Goal: Navigation & Orientation: Find specific page/section

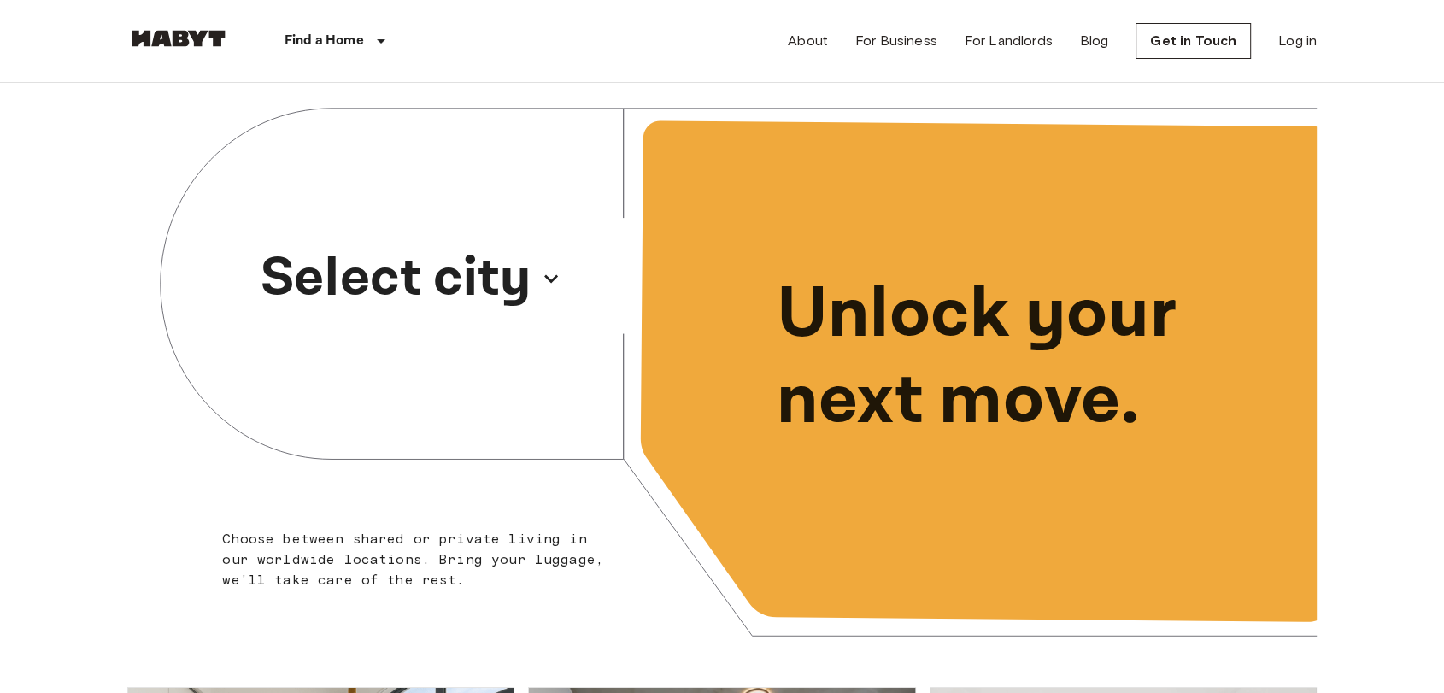
click at [383, 300] on p "Select city" at bounding box center [396, 278] width 271 height 82
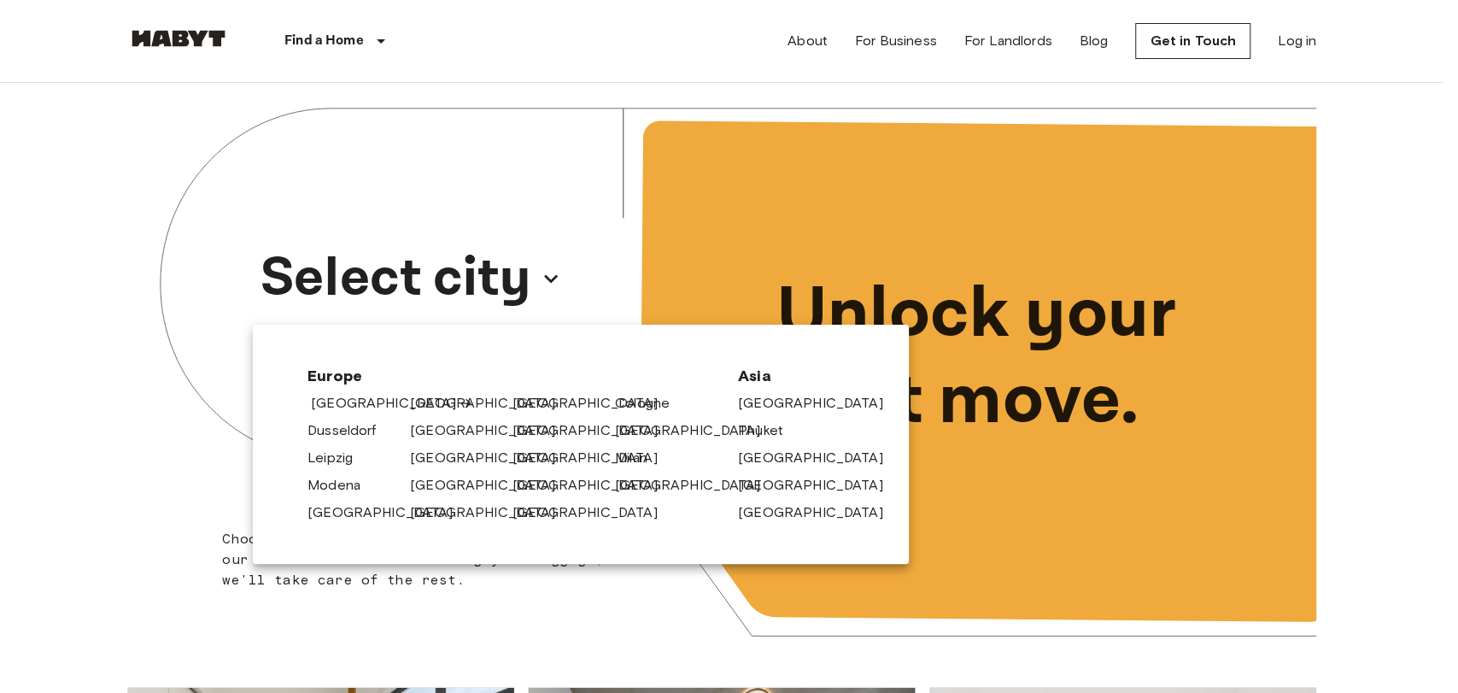
click at [367, 405] on link "[GEOGRAPHIC_DATA]" at bounding box center [392, 403] width 162 height 20
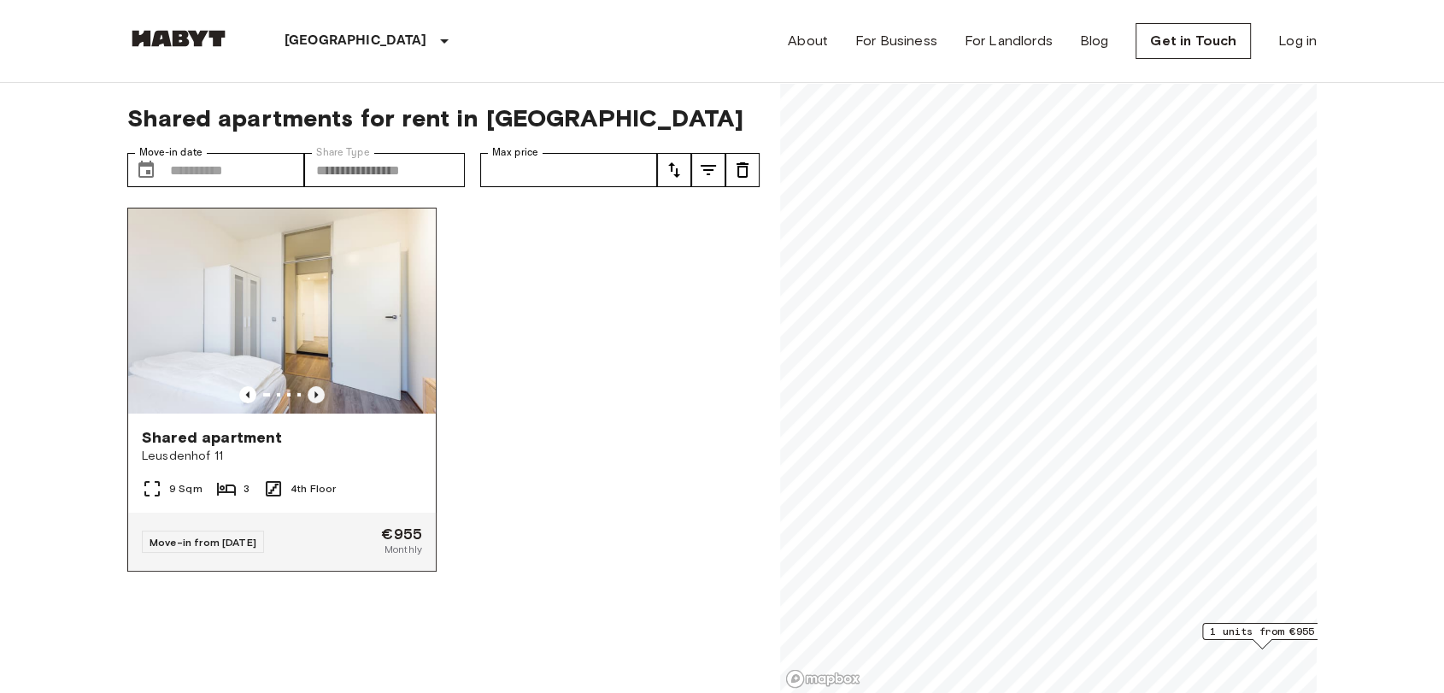
click at [313, 386] on icon "Previous image" at bounding box center [315, 394] width 17 height 17
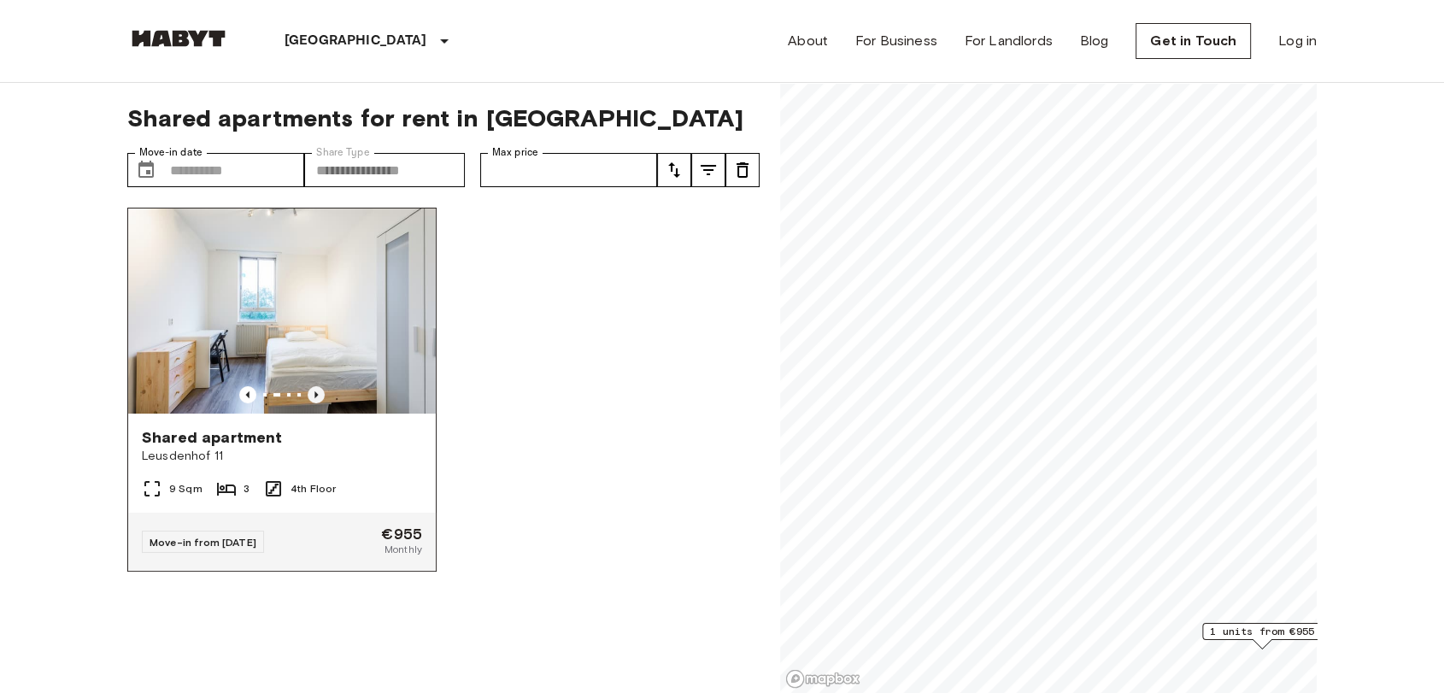
click at [314, 386] on icon "Previous image" at bounding box center [315, 394] width 17 height 17
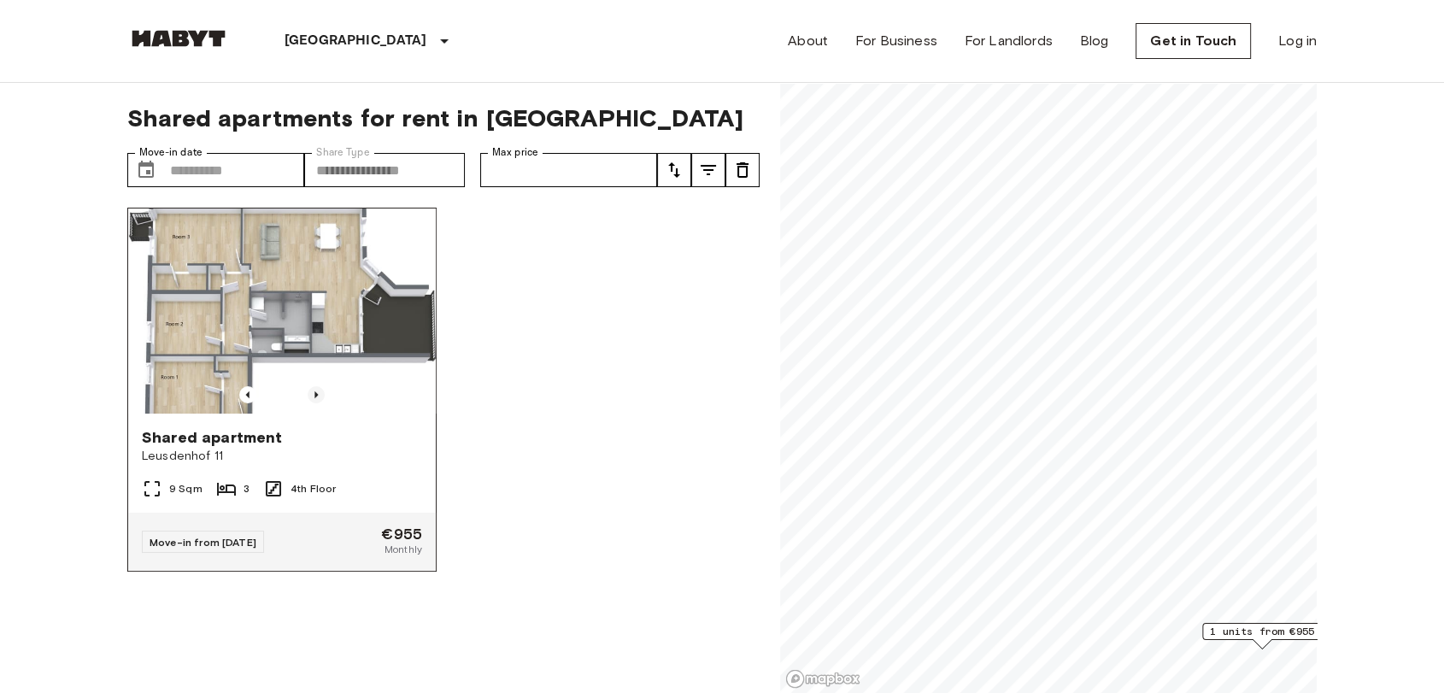
click at [314, 386] on icon "Previous image" at bounding box center [315, 394] width 17 height 17
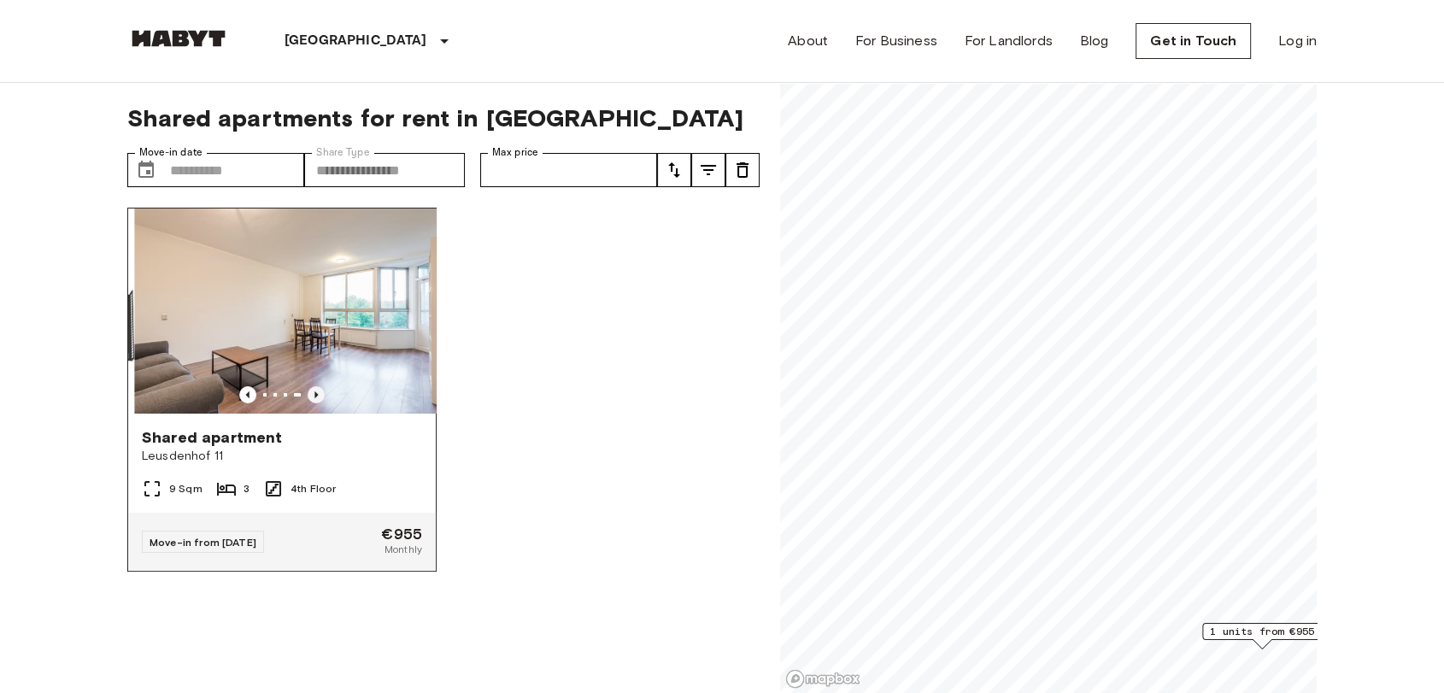
click at [314, 386] on icon "Previous image" at bounding box center [315, 394] width 17 height 17
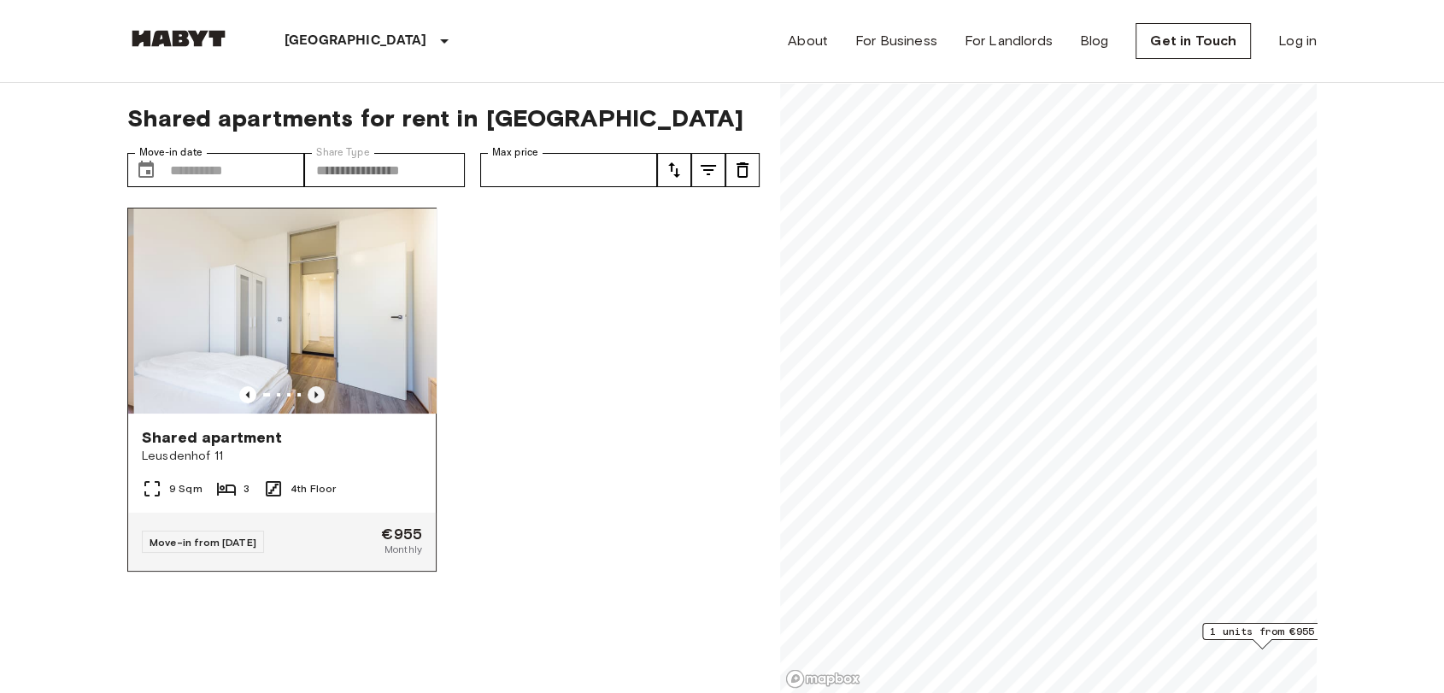
click at [314, 386] on icon "Previous image" at bounding box center [315, 394] width 17 height 17
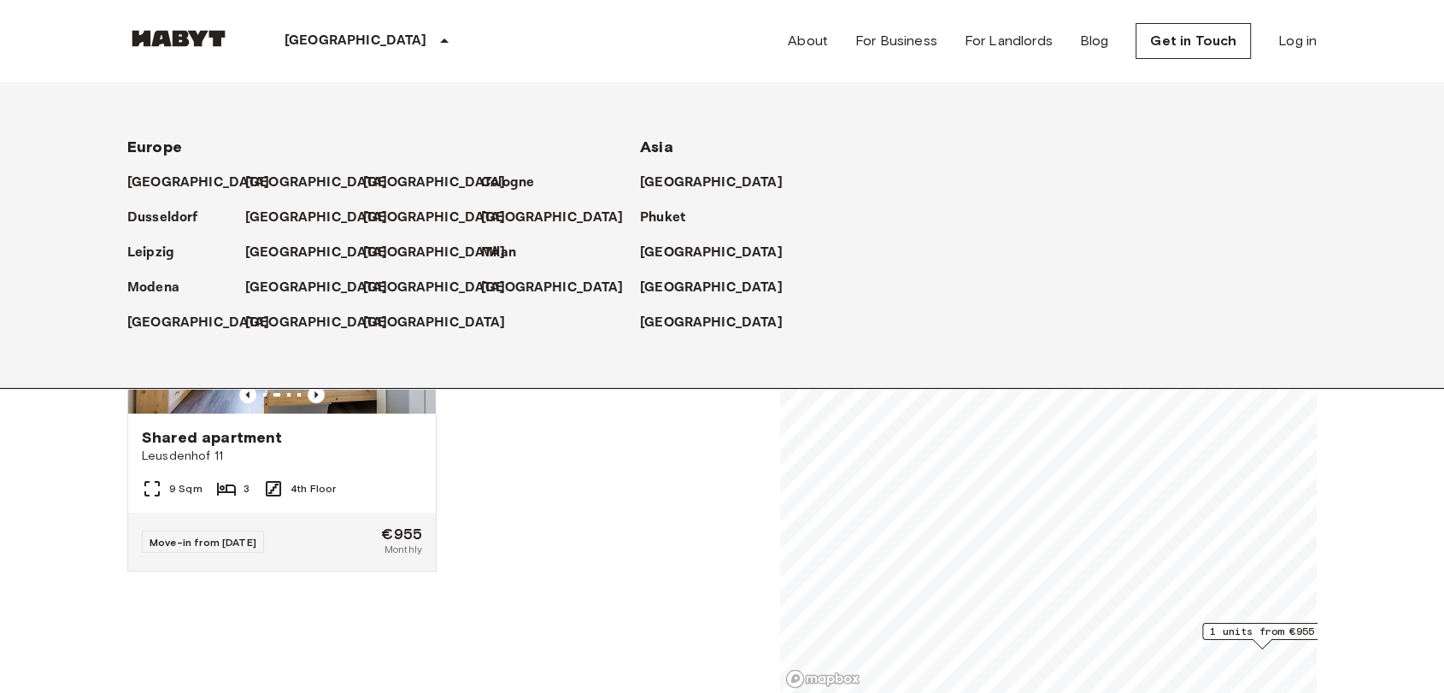
click at [329, 37] on p "[GEOGRAPHIC_DATA]" at bounding box center [355, 41] width 143 height 20
click at [373, 284] on p "[GEOGRAPHIC_DATA]" at bounding box center [437, 288] width 143 height 20
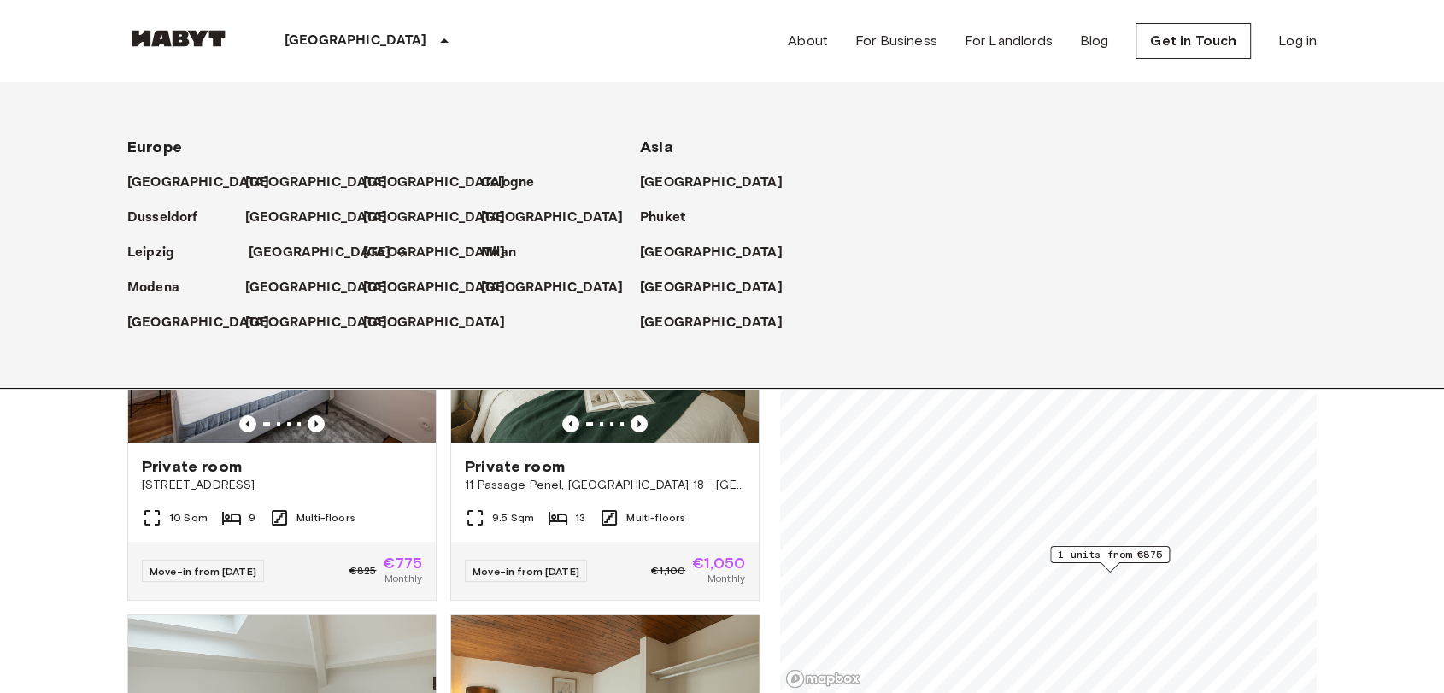
click at [259, 252] on p "[GEOGRAPHIC_DATA]" at bounding box center [320, 253] width 143 height 20
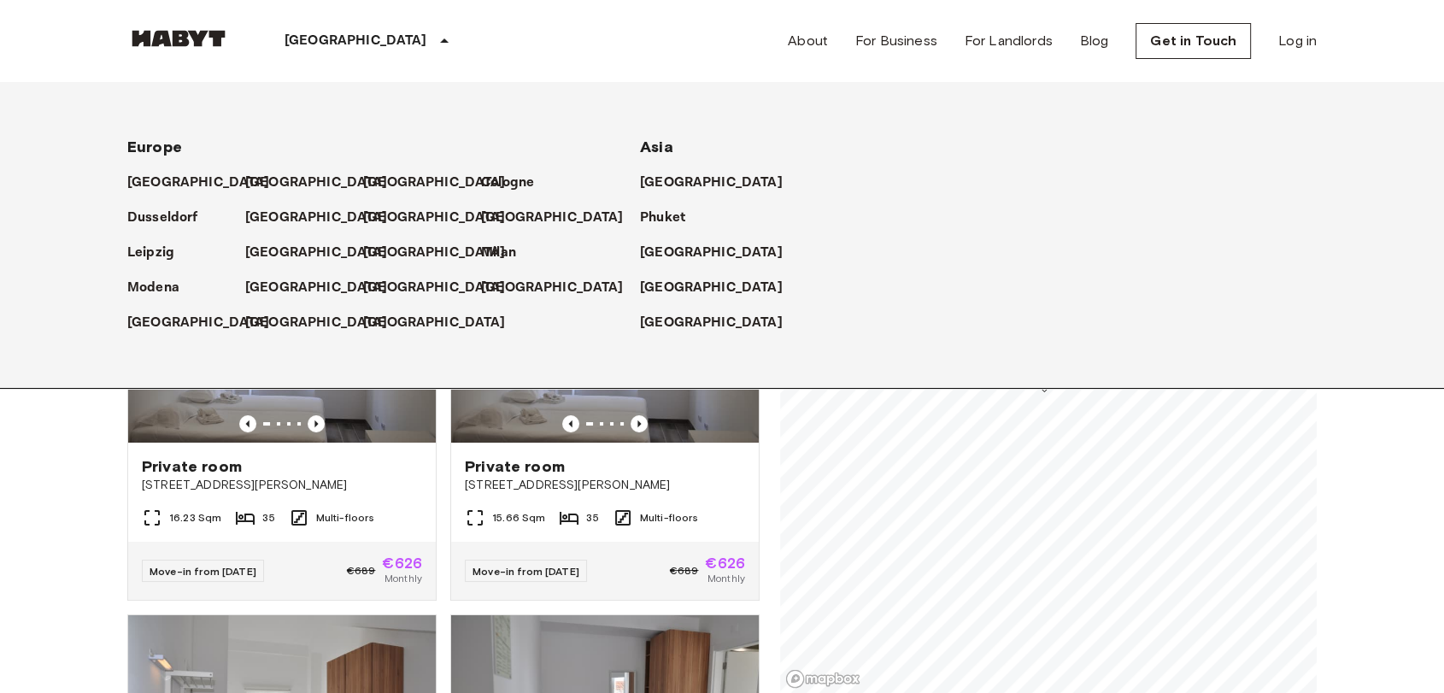
click at [321, 47] on p "[GEOGRAPHIC_DATA]" at bounding box center [355, 41] width 143 height 20
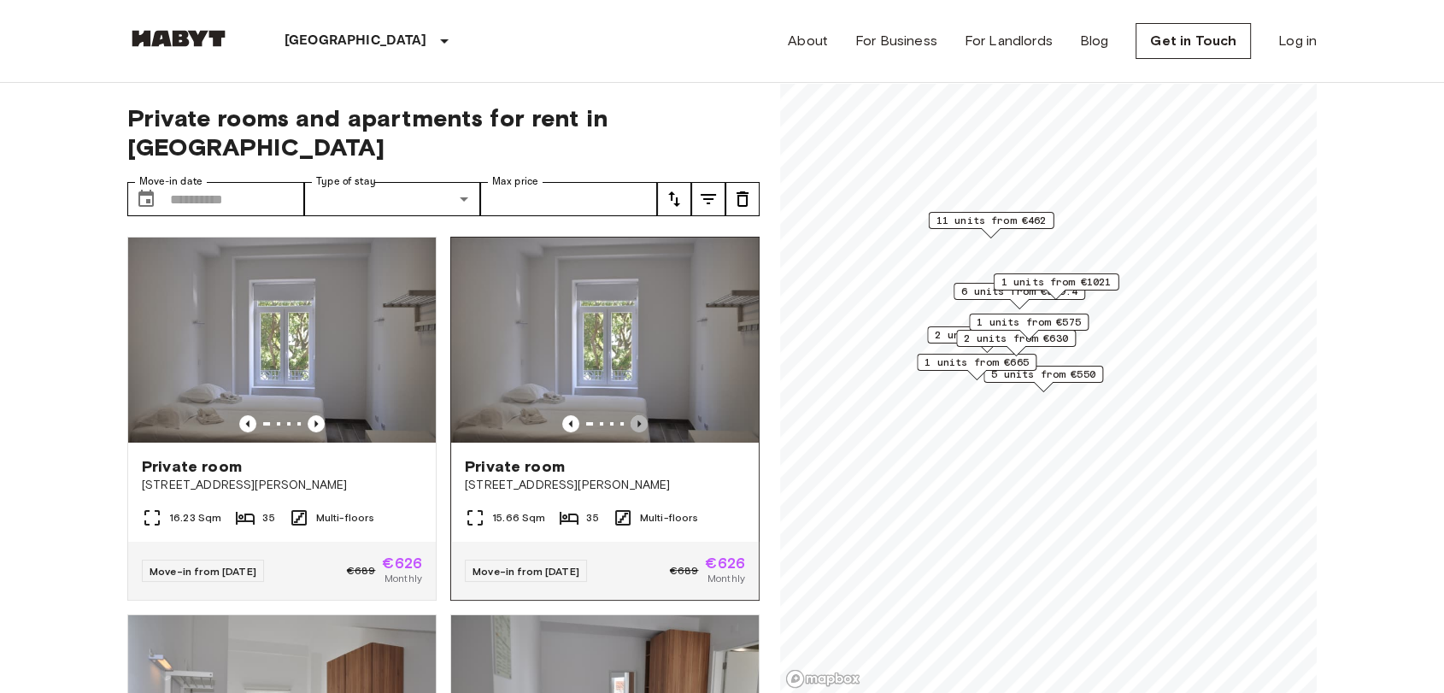
click at [630, 415] on icon "Previous image" at bounding box center [638, 423] width 17 height 17
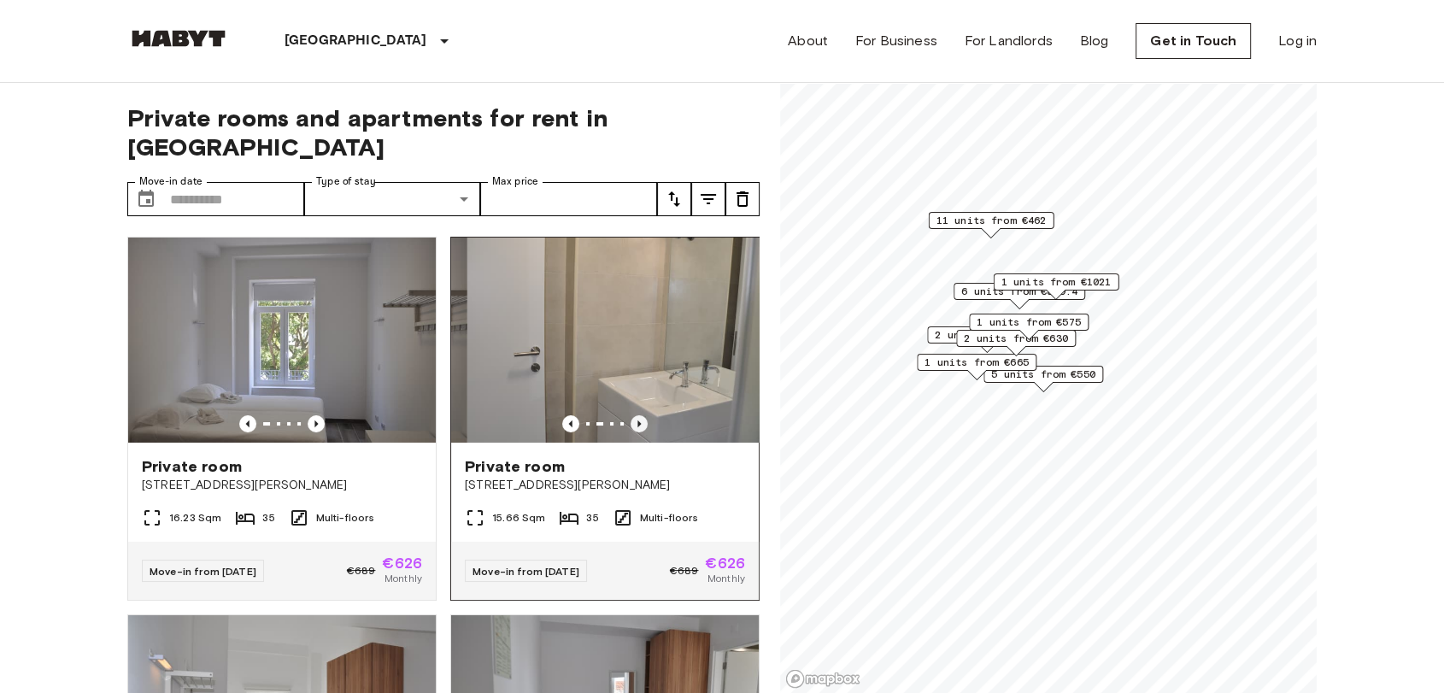
click at [630, 415] on icon "Previous image" at bounding box center [638, 423] width 17 height 17
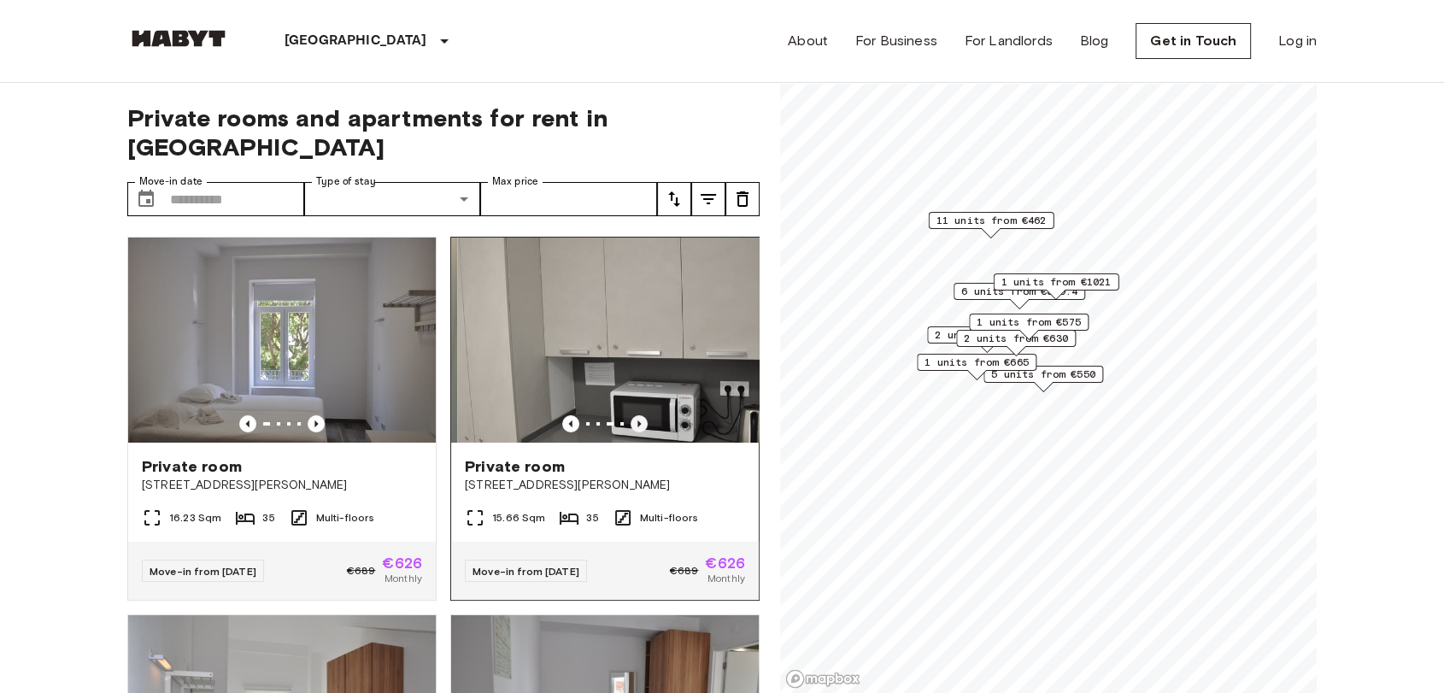
click at [630, 415] on icon "Previous image" at bounding box center [638, 423] width 17 height 17
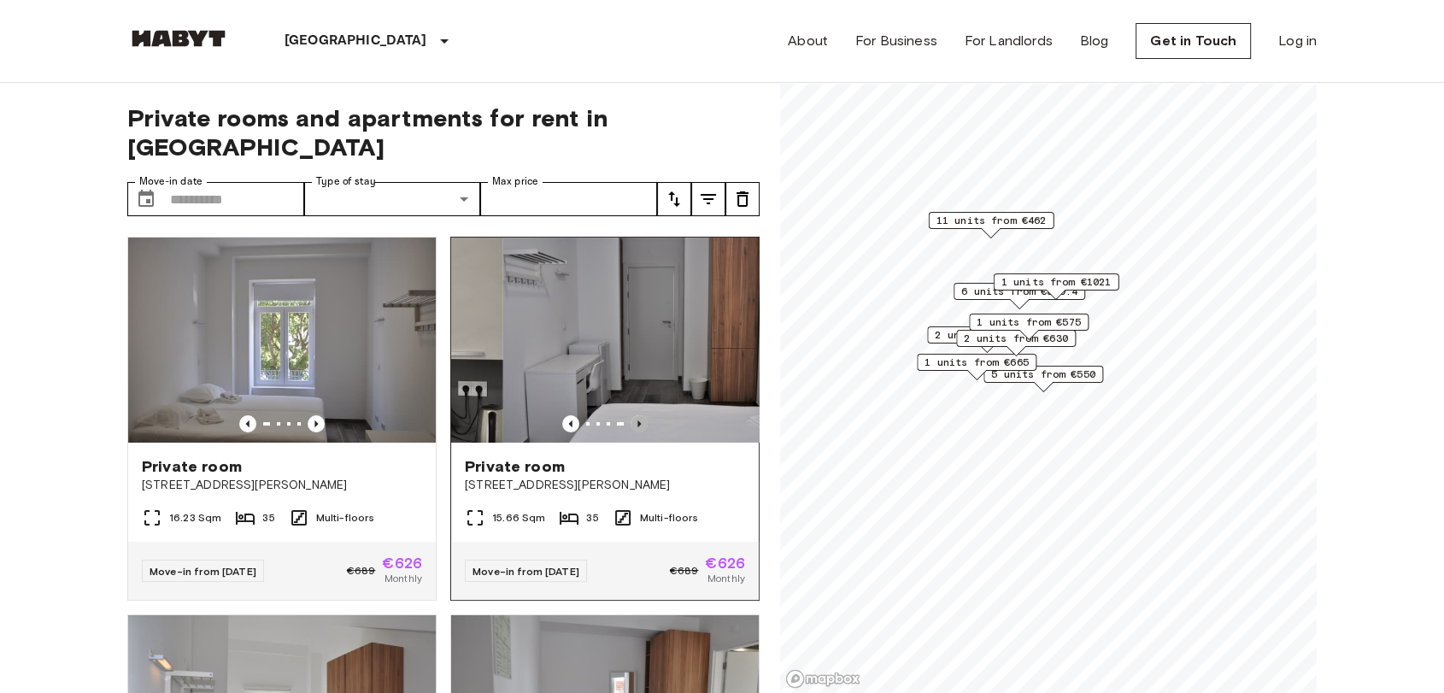
click at [630, 415] on icon "Previous image" at bounding box center [638, 423] width 17 height 17
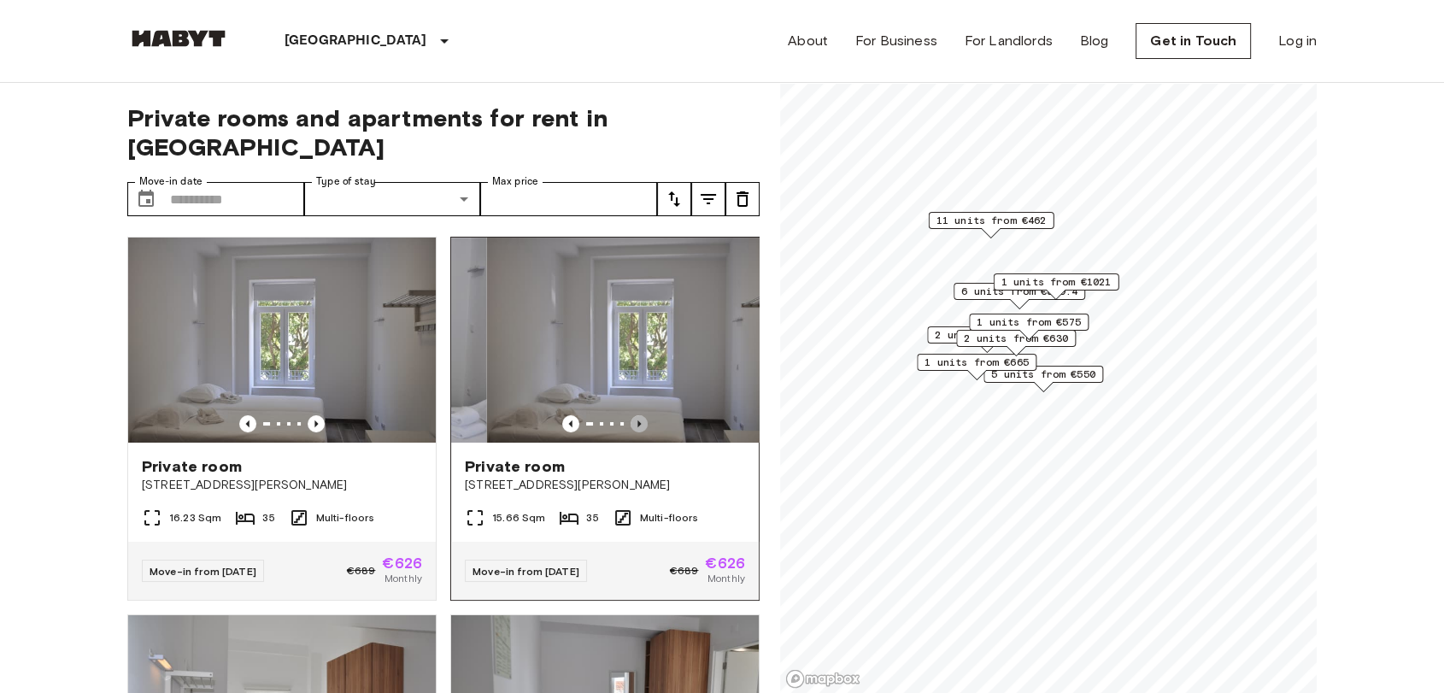
click at [630, 415] on icon "Previous image" at bounding box center [638, 423] width 17 height 17
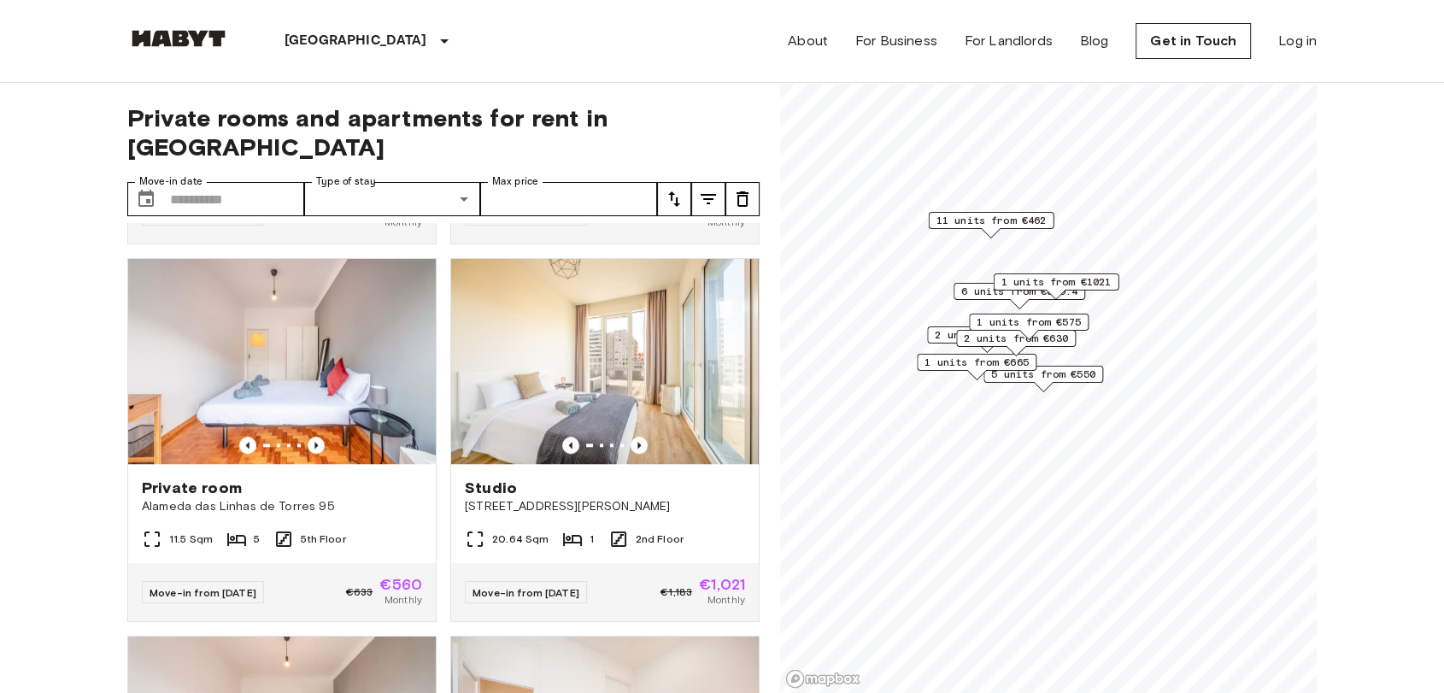
scroll to position [1518, 0]
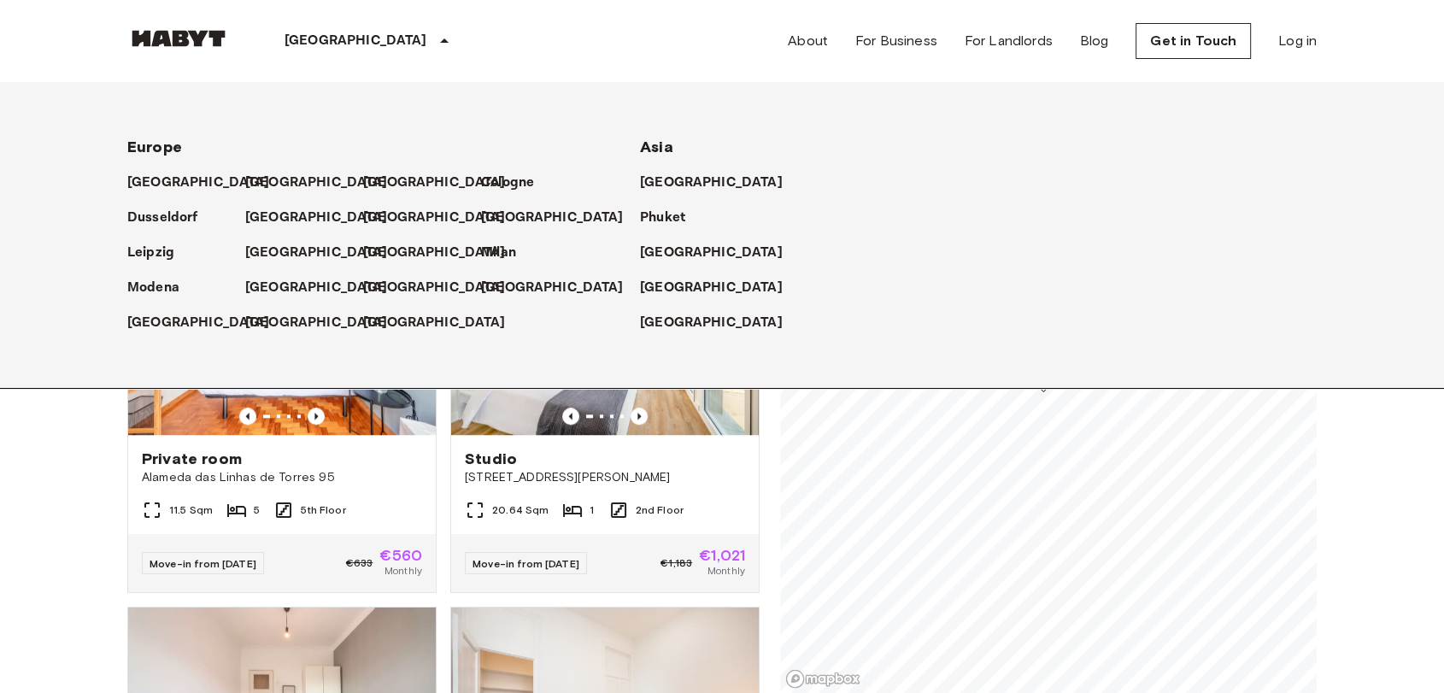
click at [325, 61] on div "[GEOGRAPHIC_DATA]" at bounding box center [369, 41] width 279 height 82
click at [269, 173] on p "[GEOGRAPHIC_DATA]" at bounding box center [320, 183] width 143 height 20
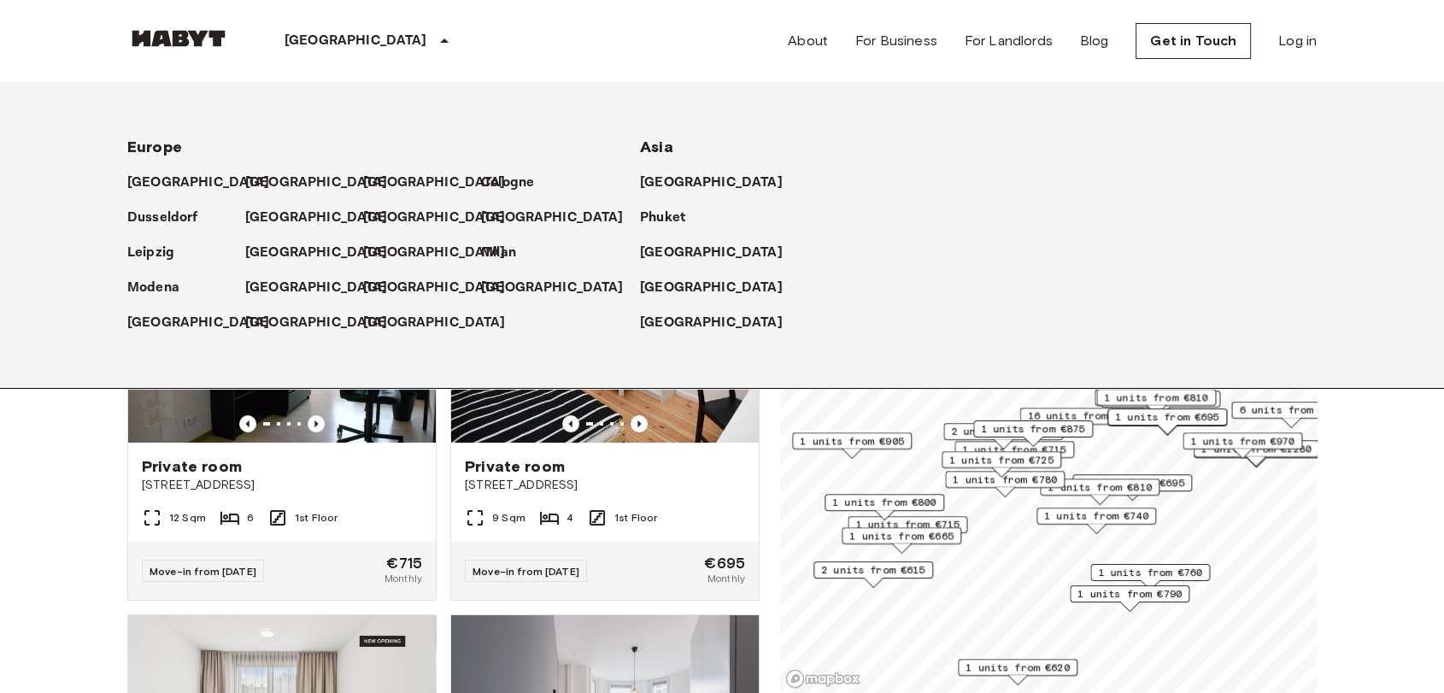
click at [310, 38] on p "[GEOGRAPHIC_DATA]" at bounding box center [355, 41] width 143 height 20
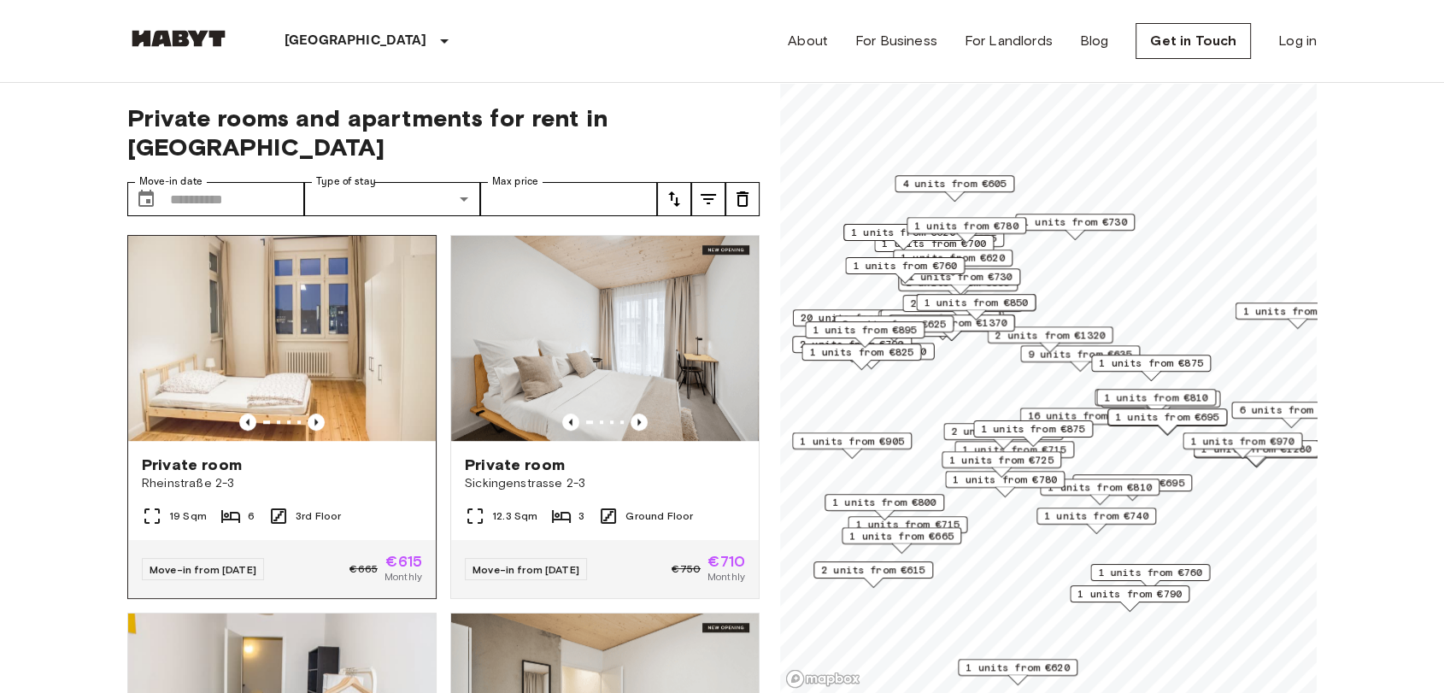
scroll to position [1139, 0]
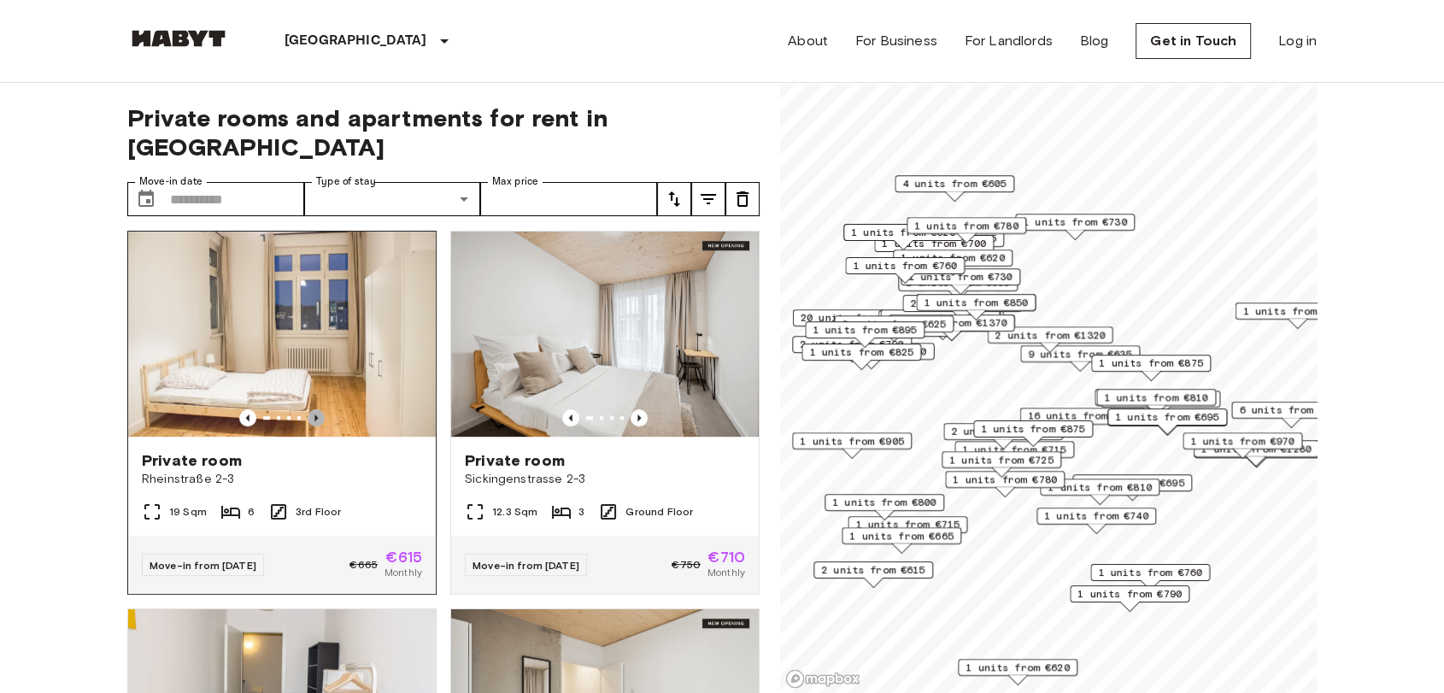
click at [315, 409] on icon "Previous image" at bounding box center [315, 417] width 17 height 17
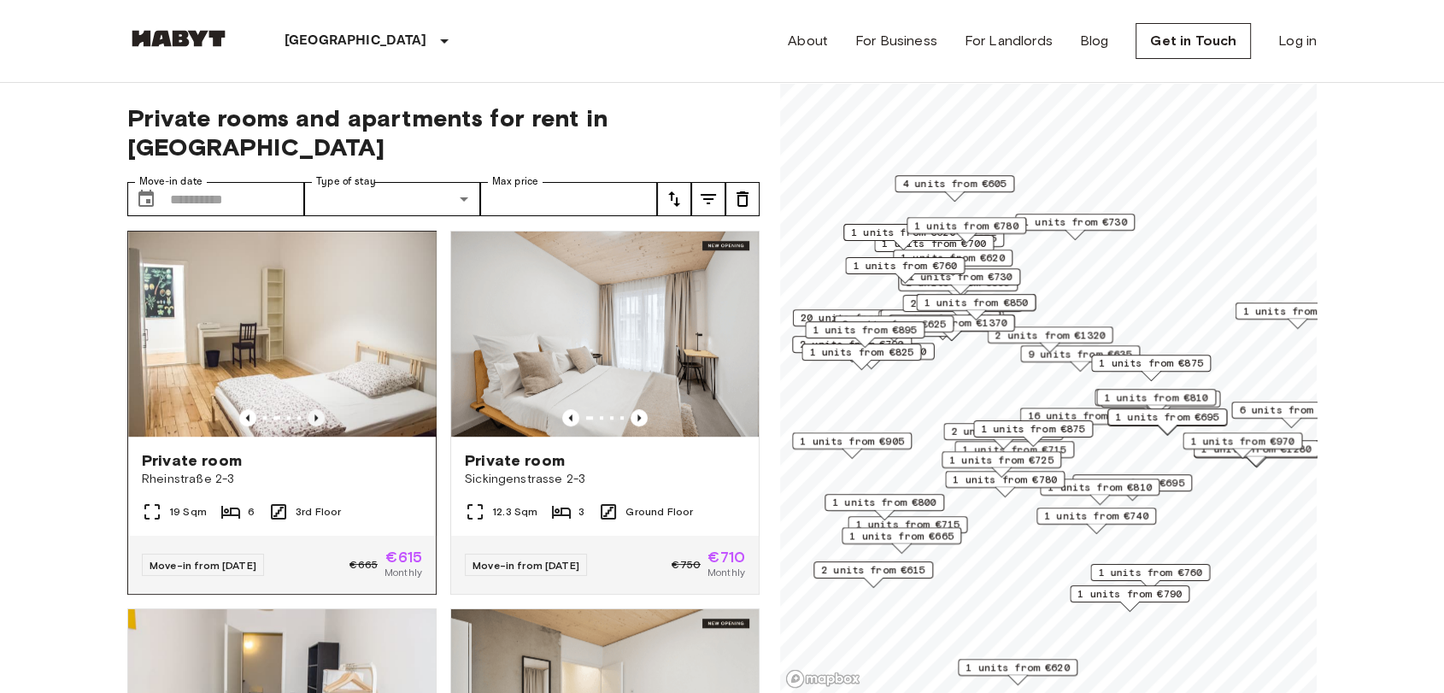
click at [315, 409] on icon "Previous image" at bounding box center [315, 417] width 17 height 17
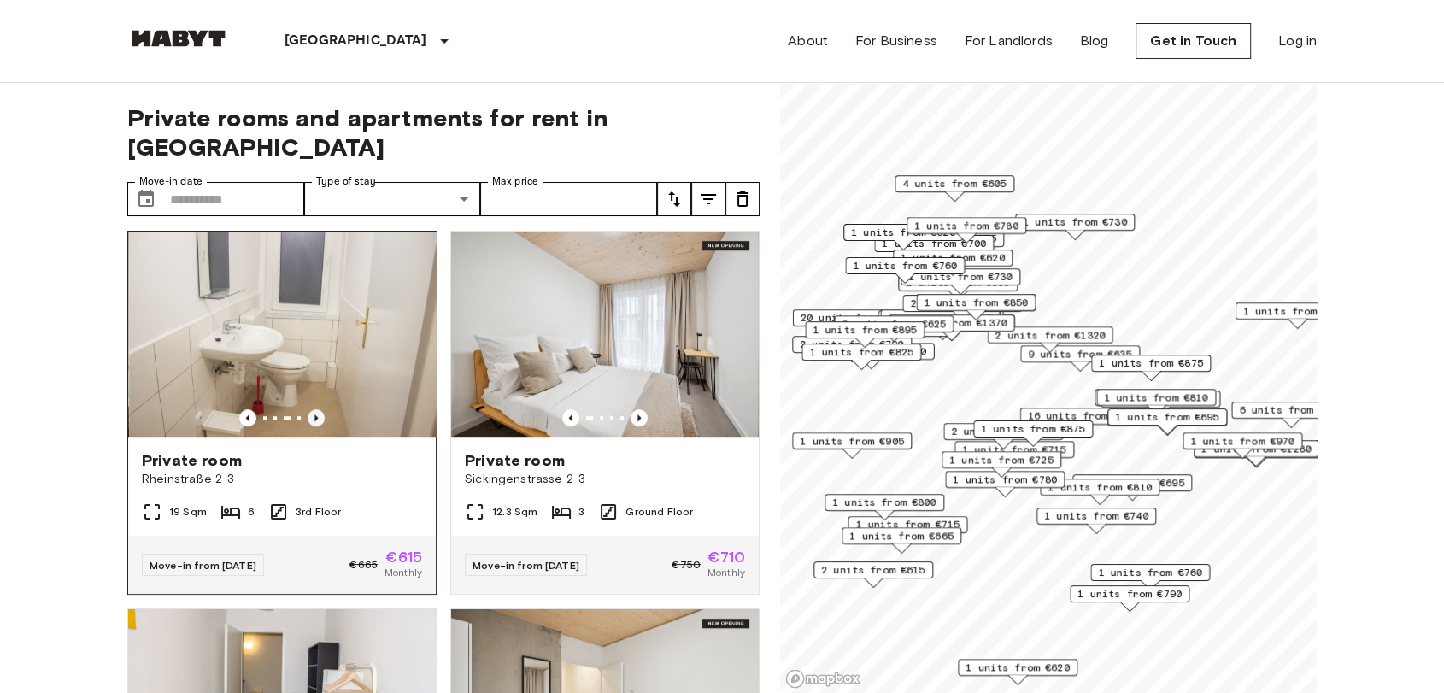
click at [315, 409] on icon "Previous image" at bounding box center [315, 417] width 17 height 17
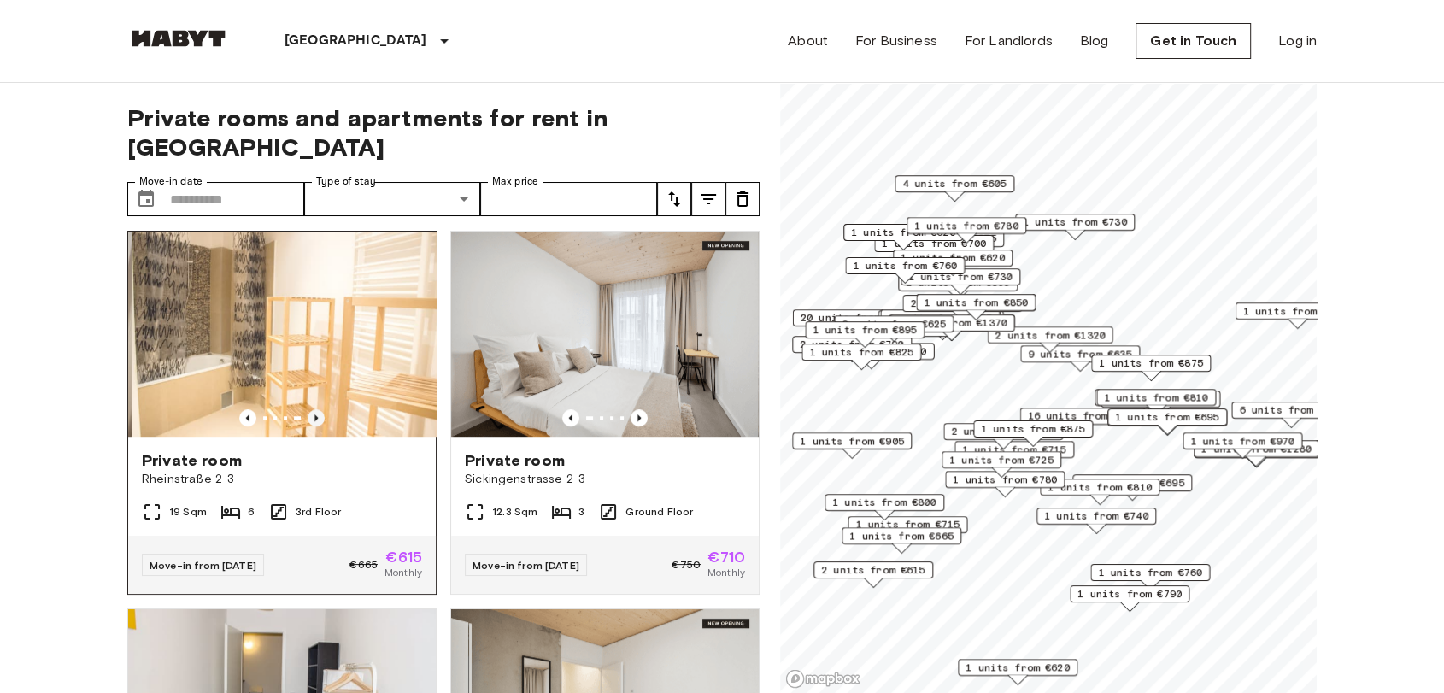
click at [315, 409] on icon "Previous image" at bounding box center [315, 417] width 17 height 17
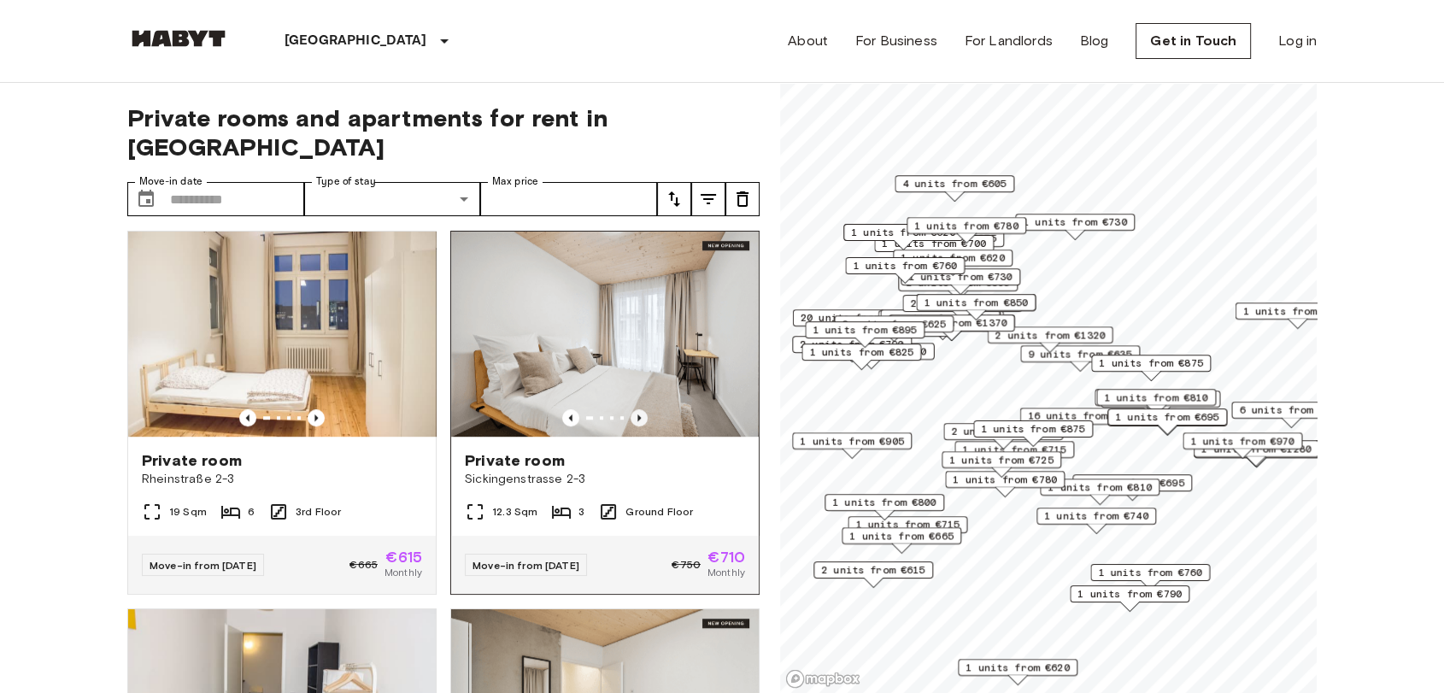
click at [633, 411] on icon "Previous image" at bounding box center [638, 417] width 17 height 17
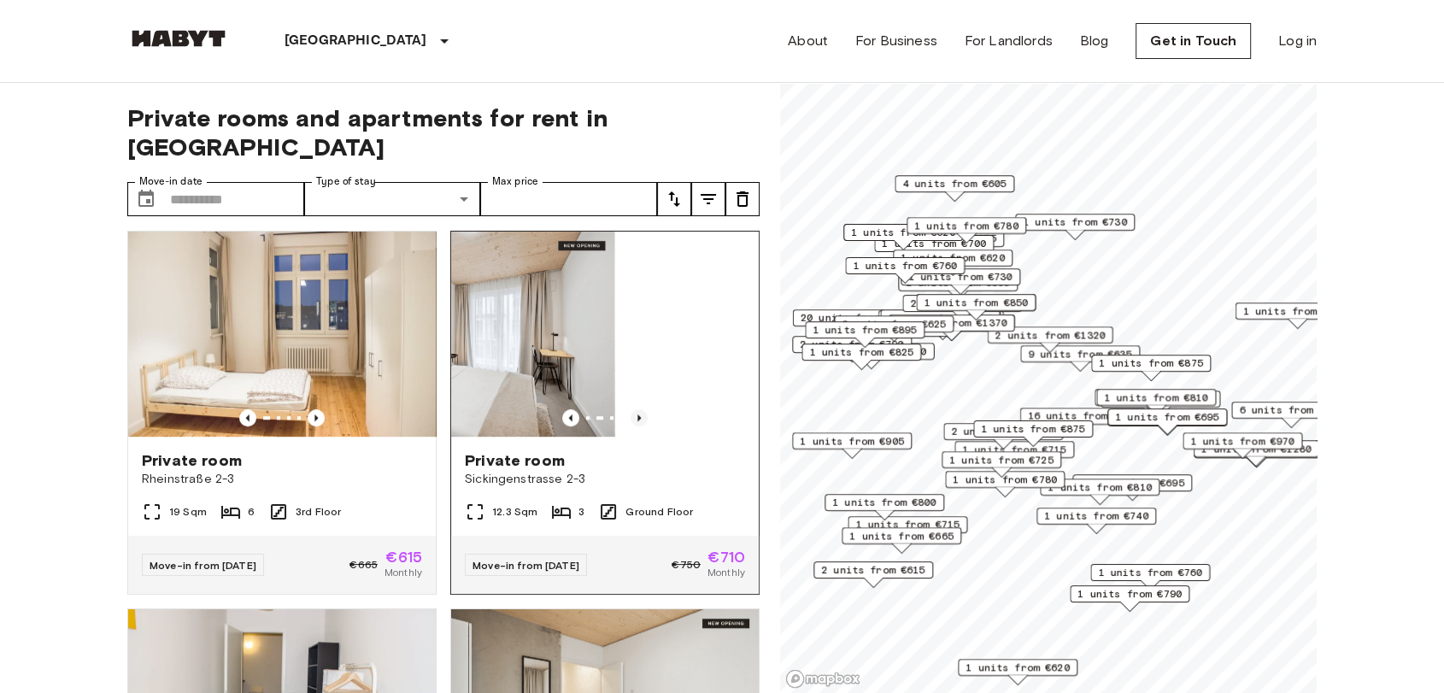
click at [633, 411] on icon "Previous image" at bounding box center [638, 417] width 17 height 17
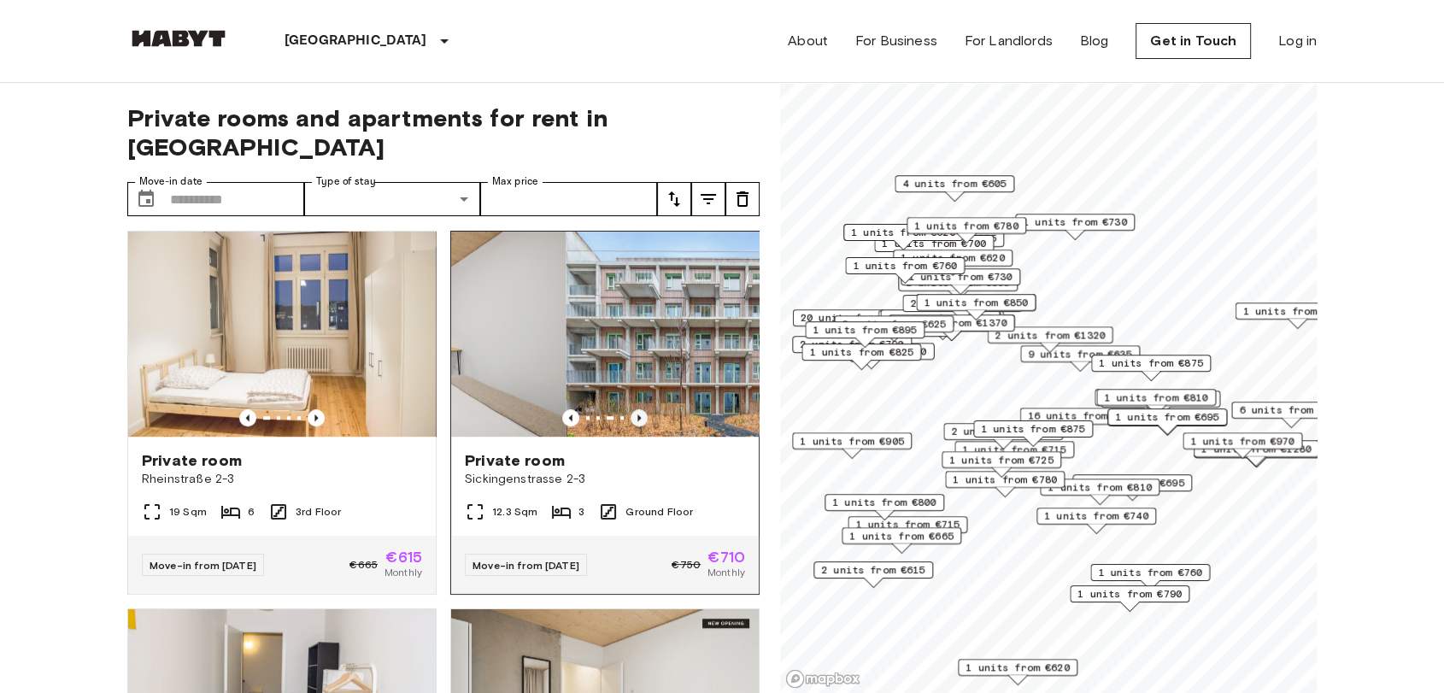
click at [633, 411] on icon "Previous image" at bounding box center [638, 417] width 17 height 17
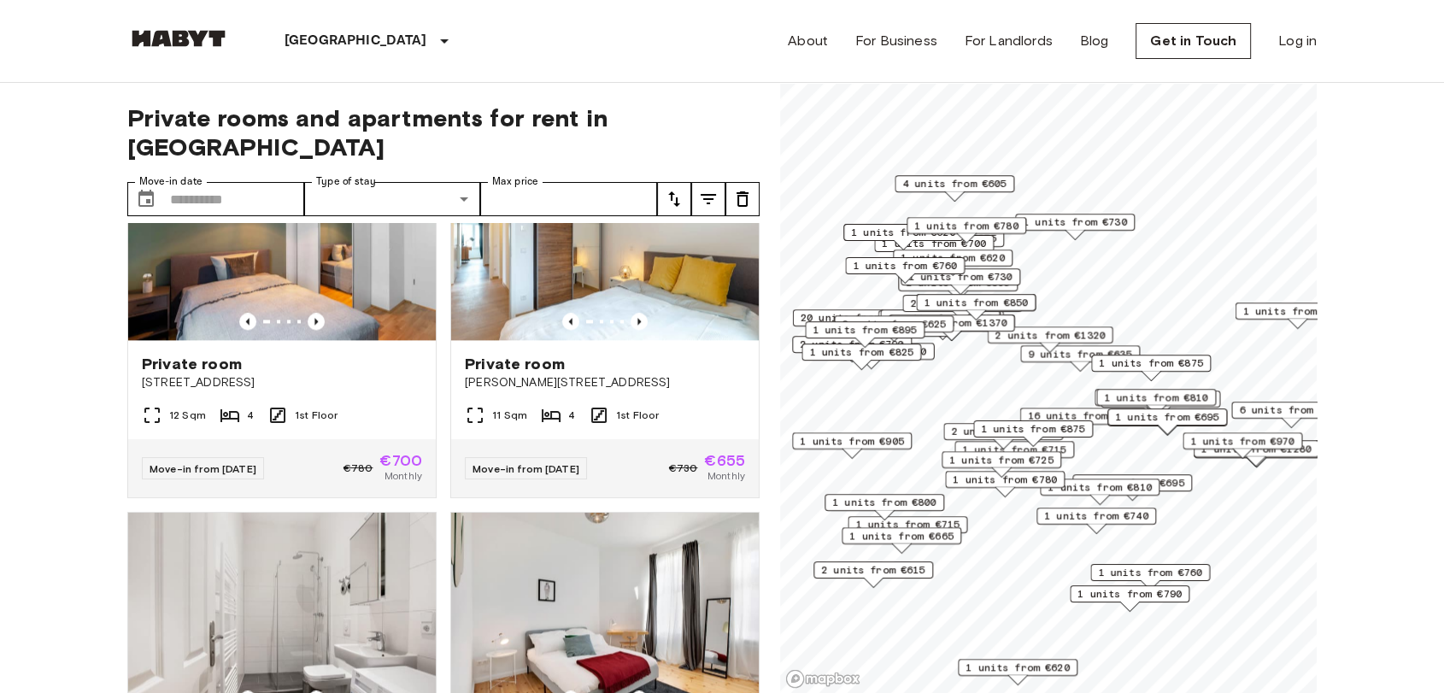
scroll to position [2372, 0]
